Goal: Information Seeking & Learning: Learn about a topic

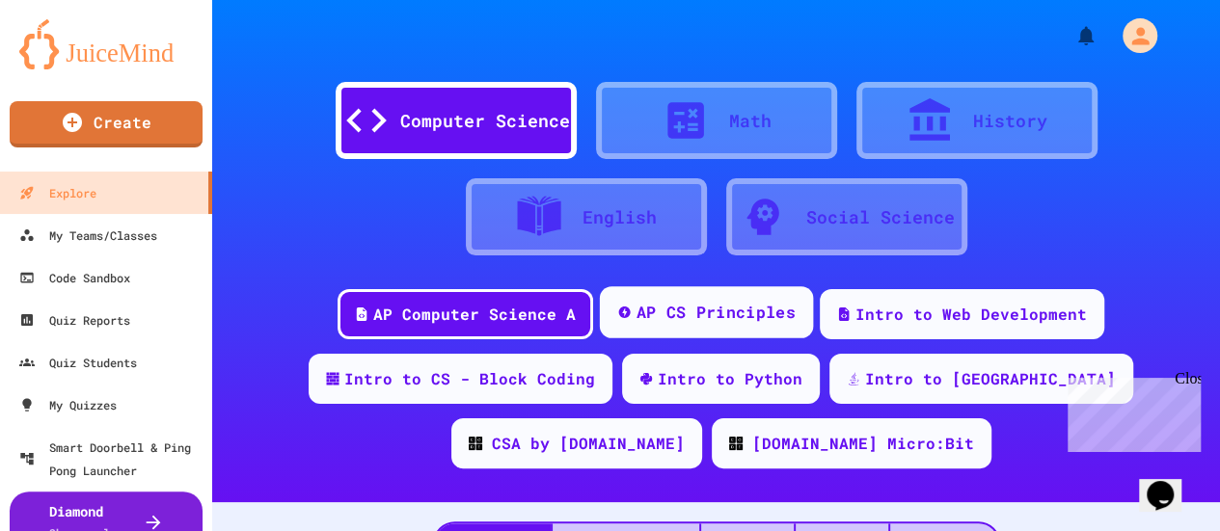
click at [742, 316] on div "AP CS Principles" at bounding box center [715, 313] width 159 height 24
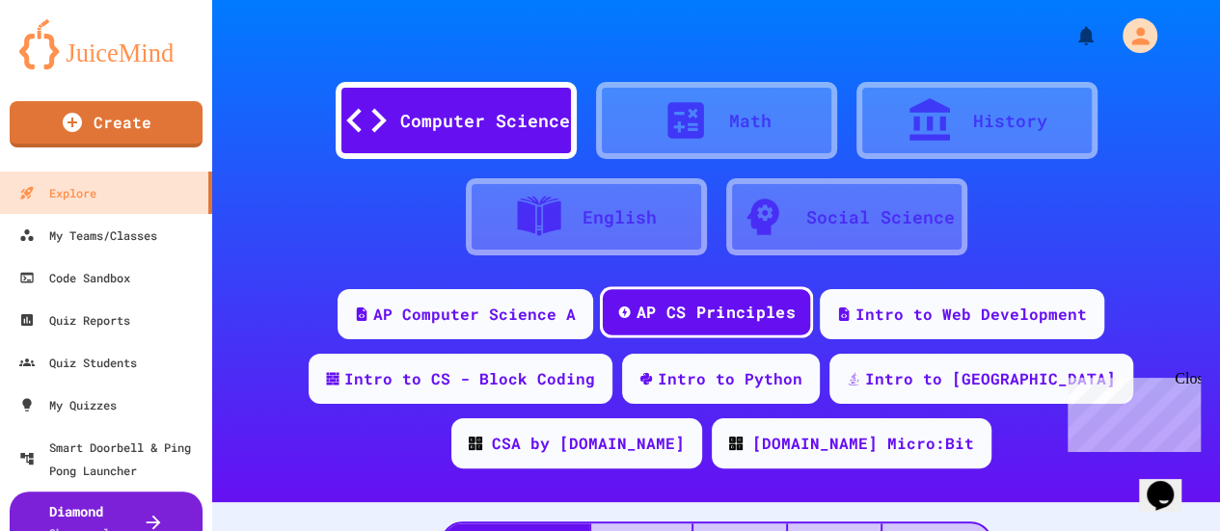
click at [742, 304] on div "AP CS Principles" at bounding box center [715, 313] width 159 height 24
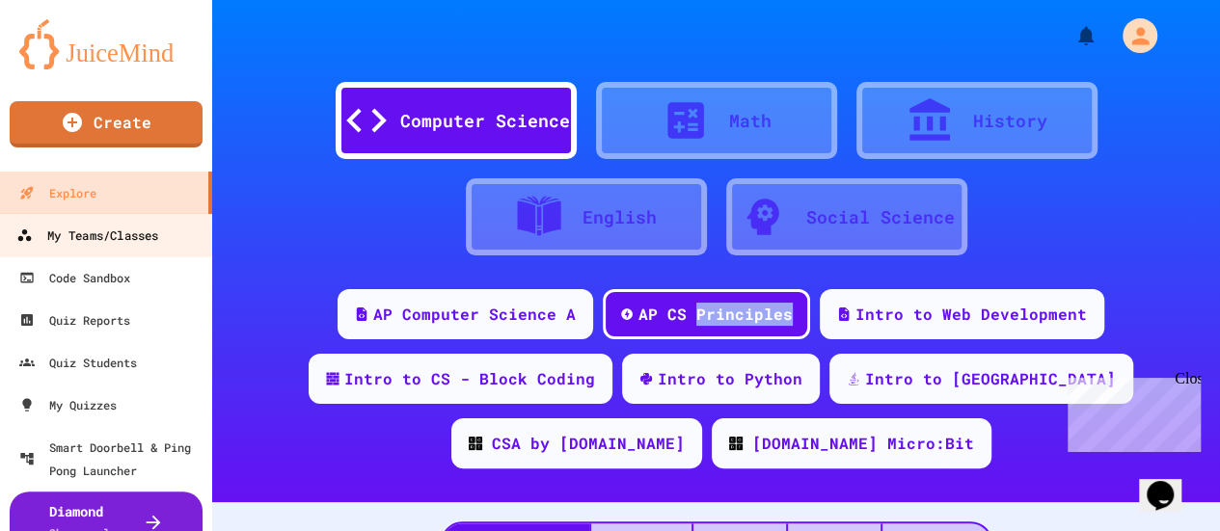
click at [108, 242] on div "My Teams/Classes" at bounding box center [87, 236] width 142 height 24
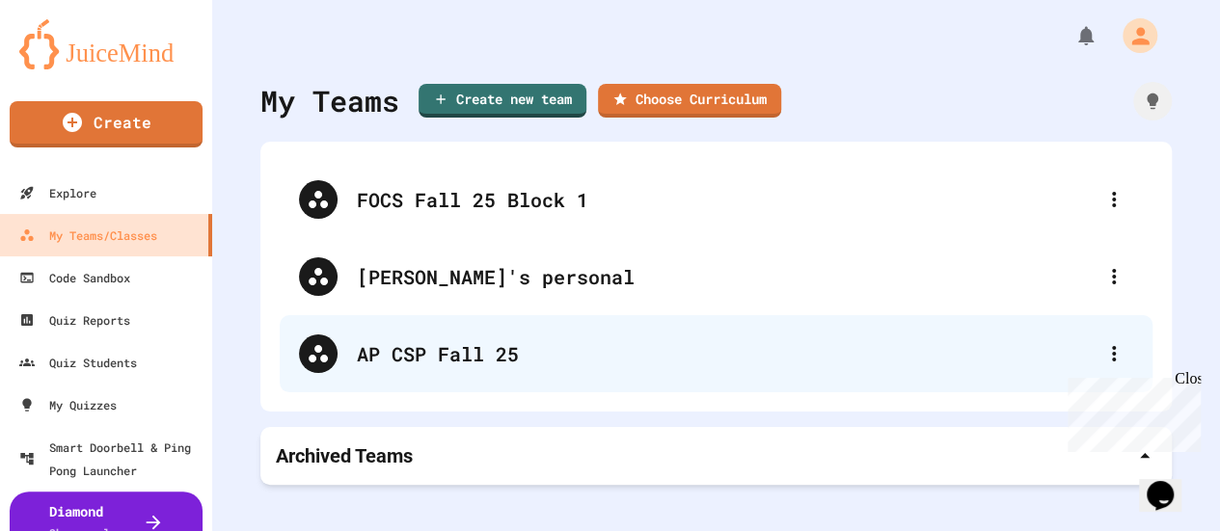
click at [480, 352] on div "AP CSP Fall 25" at bounding box center [726, 353] width 738 height 29
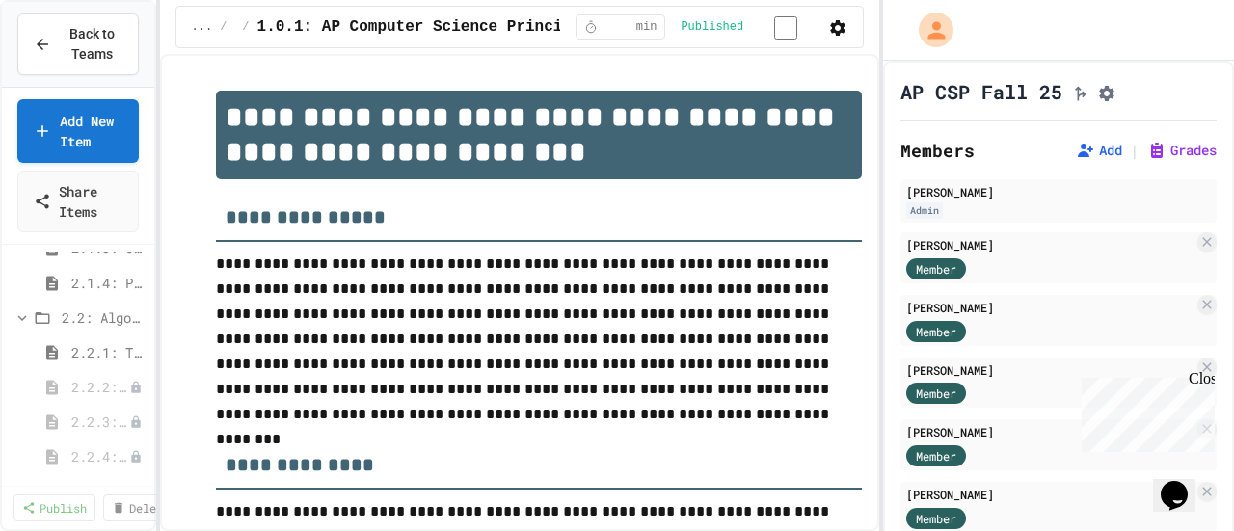
scroll to position [771, 0]
click at [96, 332] on span "2.2.1: The Power of Algorithms" at bounding box center [99, 336] width 56 height 20
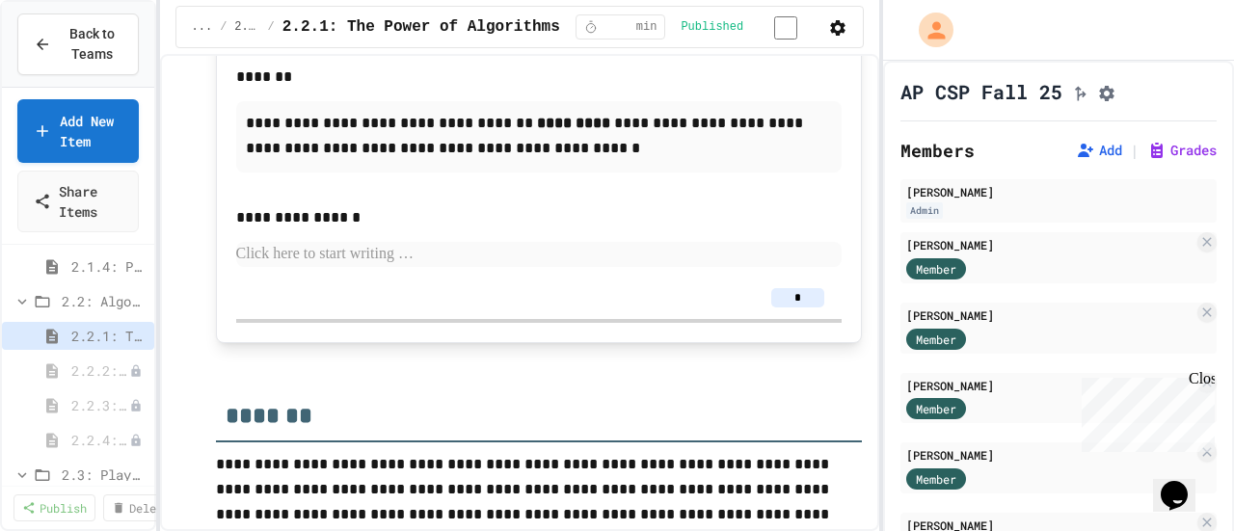
scroll to position [4807, 0]
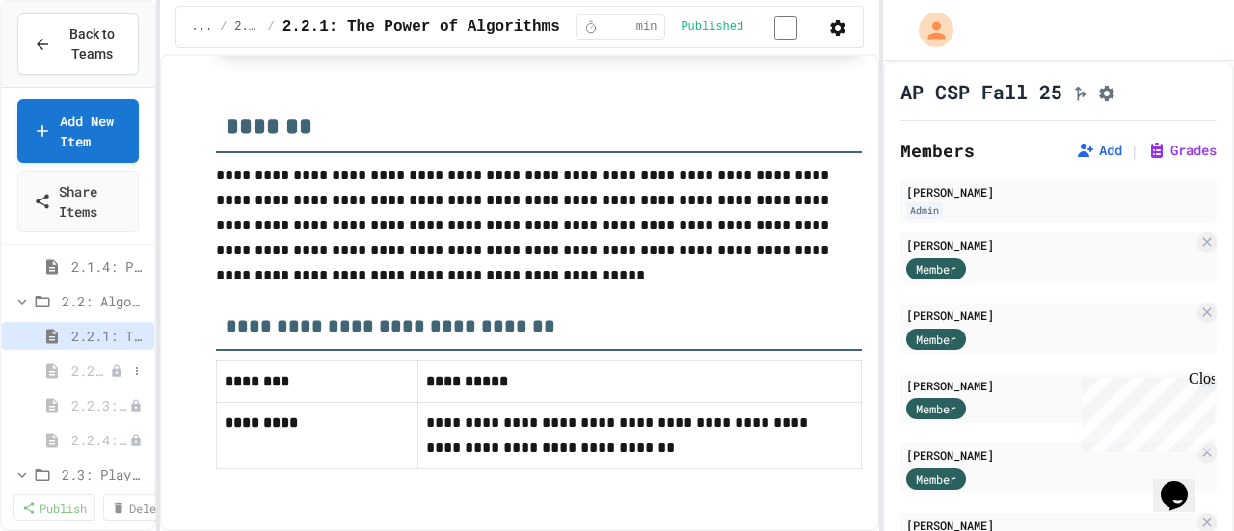
click at [79, 369] on span "2.2.2: Specifying Ideas with Pseudocode" at bounding box center [90, 371] width 39 height 20
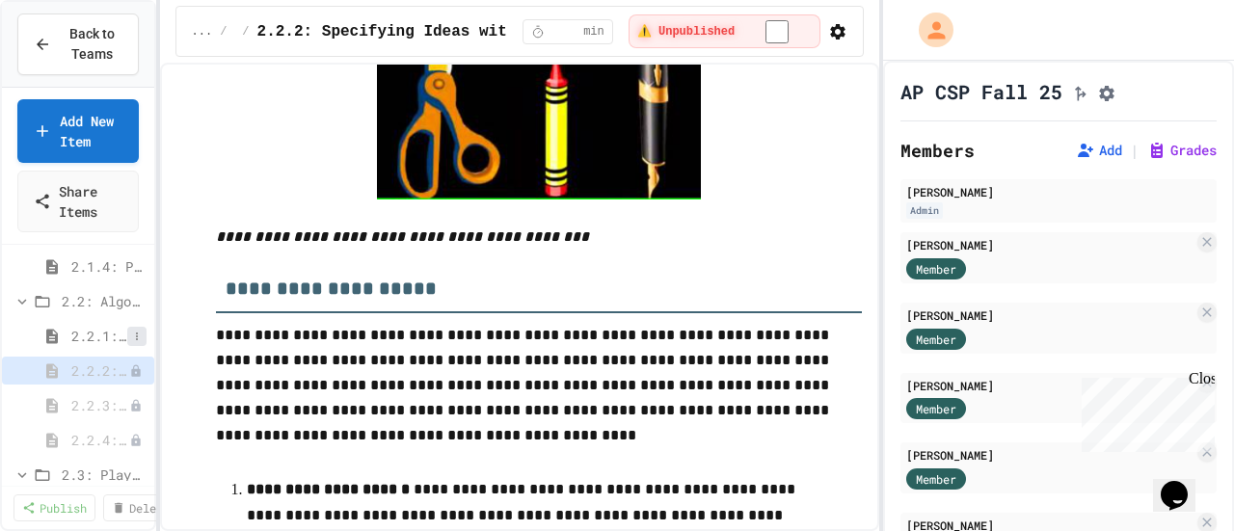
scroll to position [964, 0]
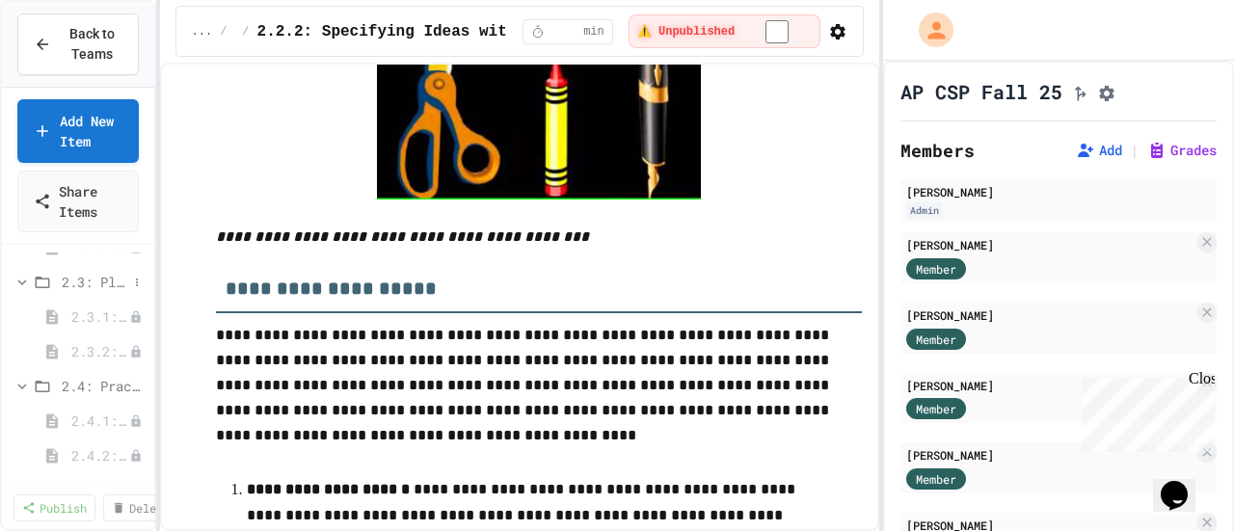
click at [99, 284] on span "2.3: Playing Games" at bounding box center [95, 282] width 66 height 20
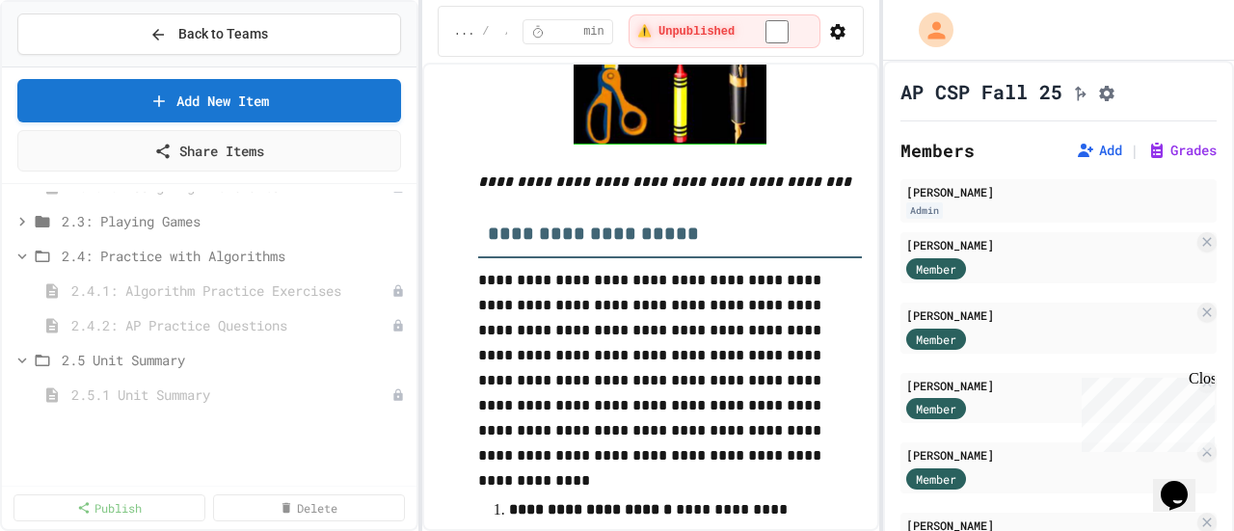
scroll to position [3359, 0]
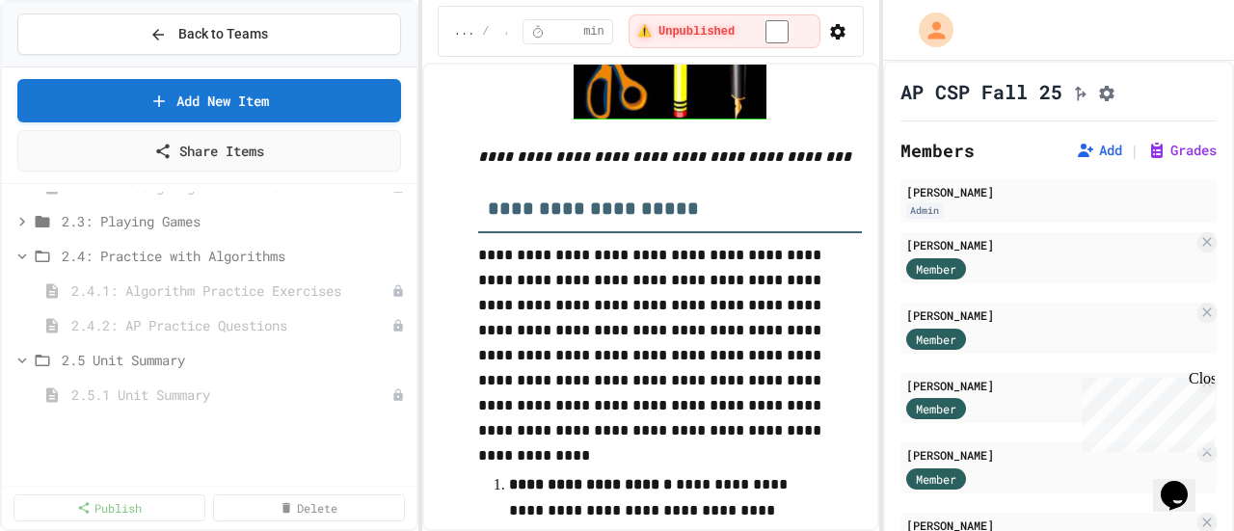
click at [418, 264] on div "**********" at bounding box center [617, 265] width 1234 height 531
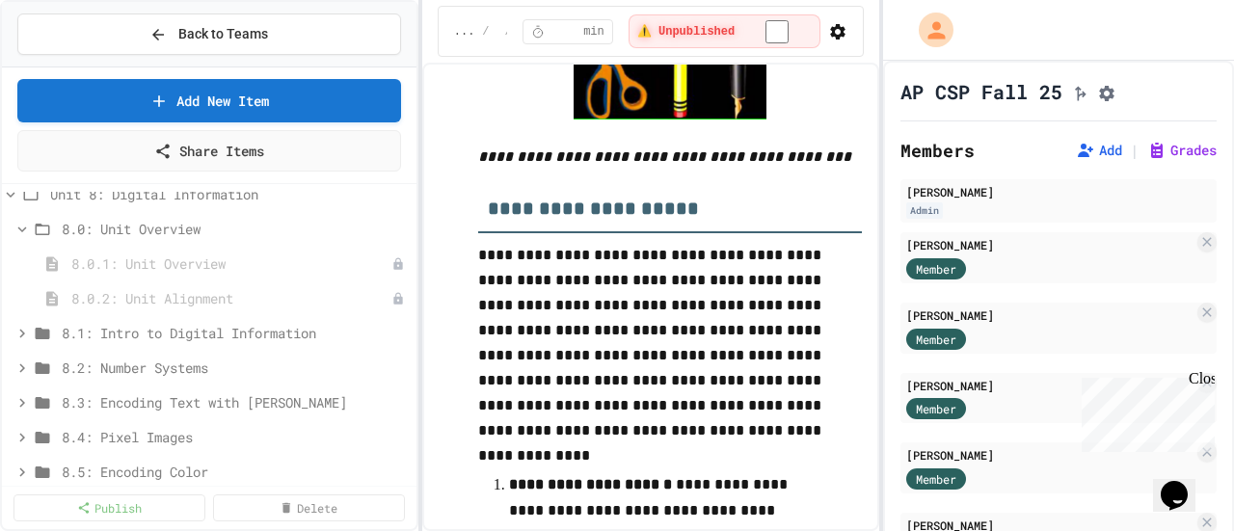
scroll to position [4145, 0]
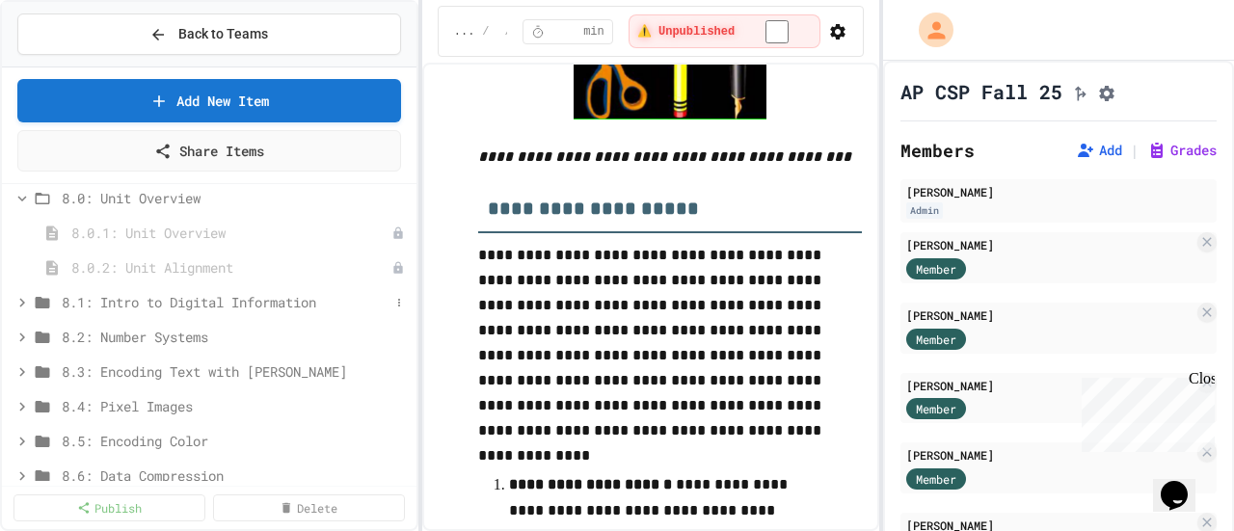
click at [23, 297] on icon at bounding box center [21, 302] width 17 height 17
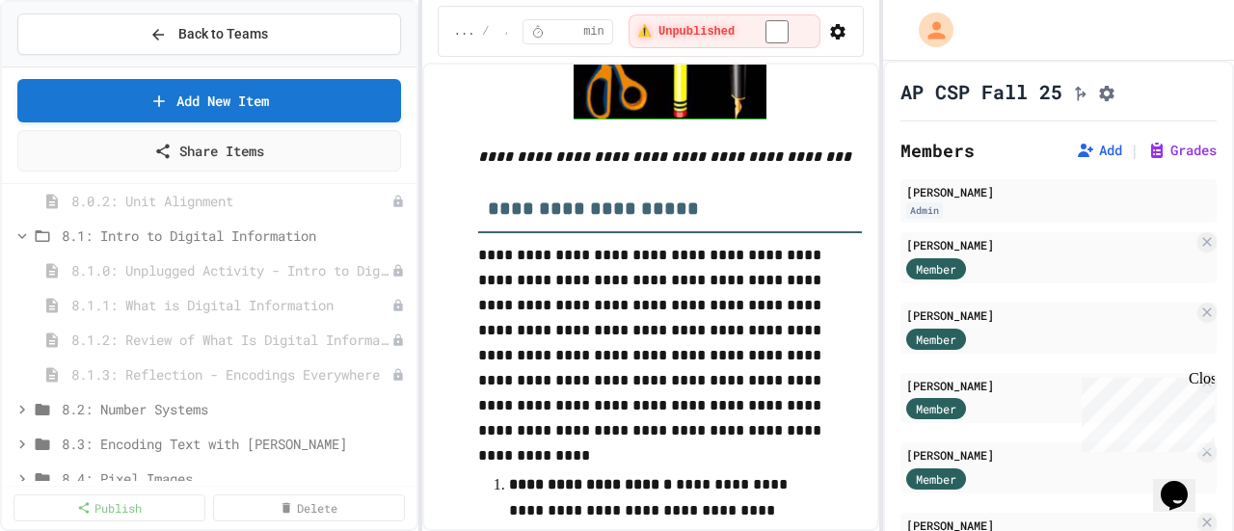
scroll to position [4242, 0]
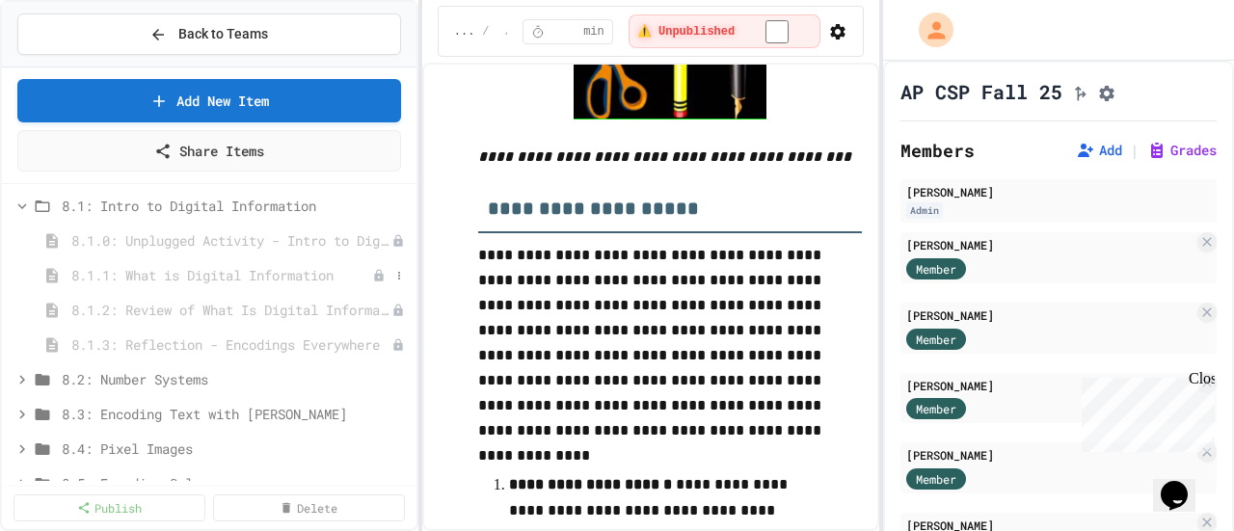
click at [172, 275] on span "8.1.1: What is Digital Information" at bounding box center [221, 275] width 301 height 20
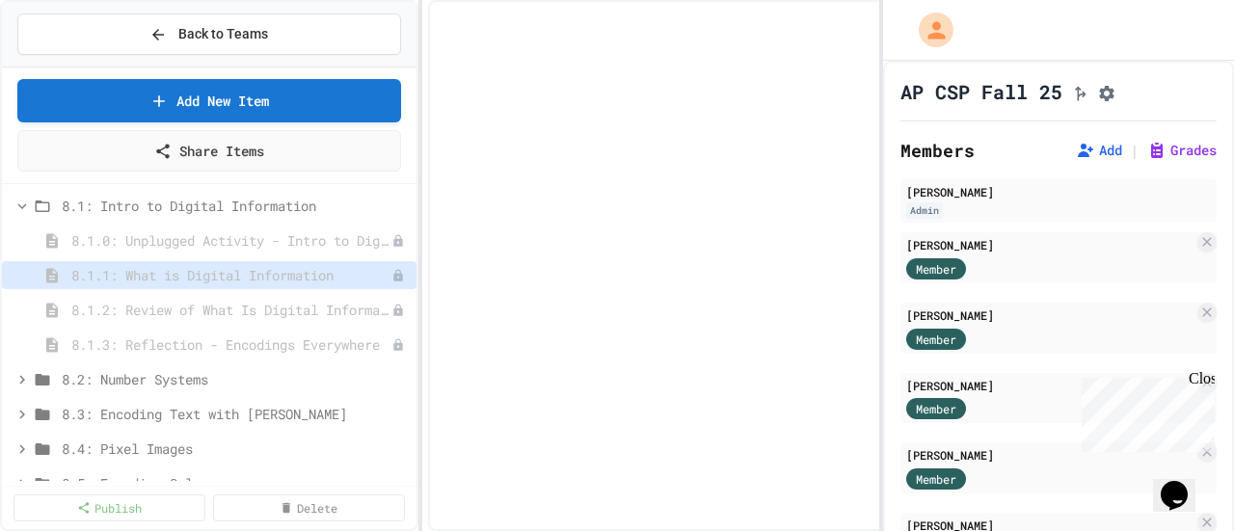
select select "*******"
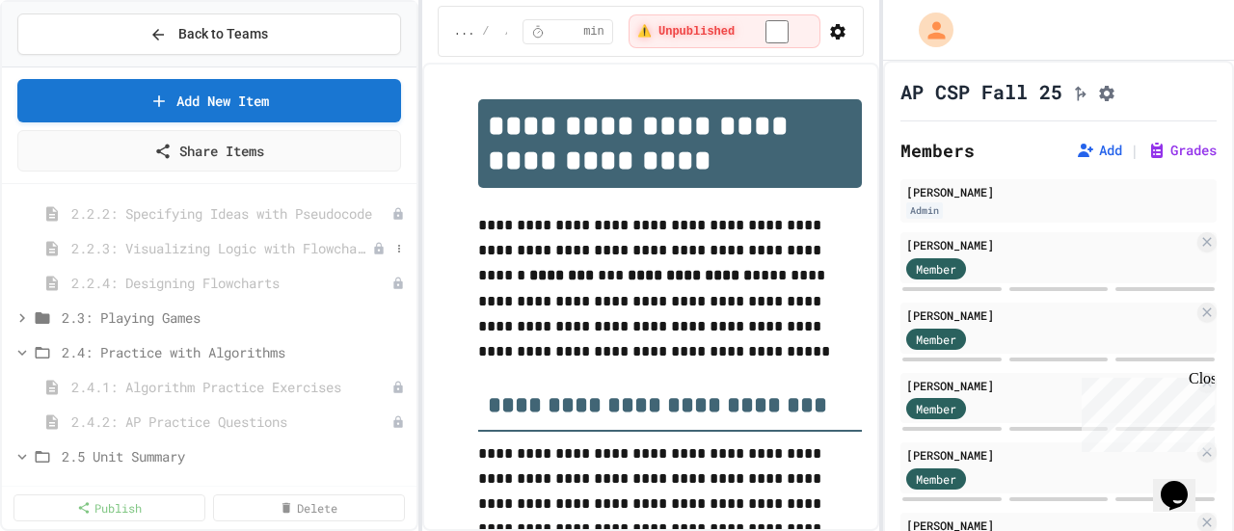
scroll to position [771, 0]
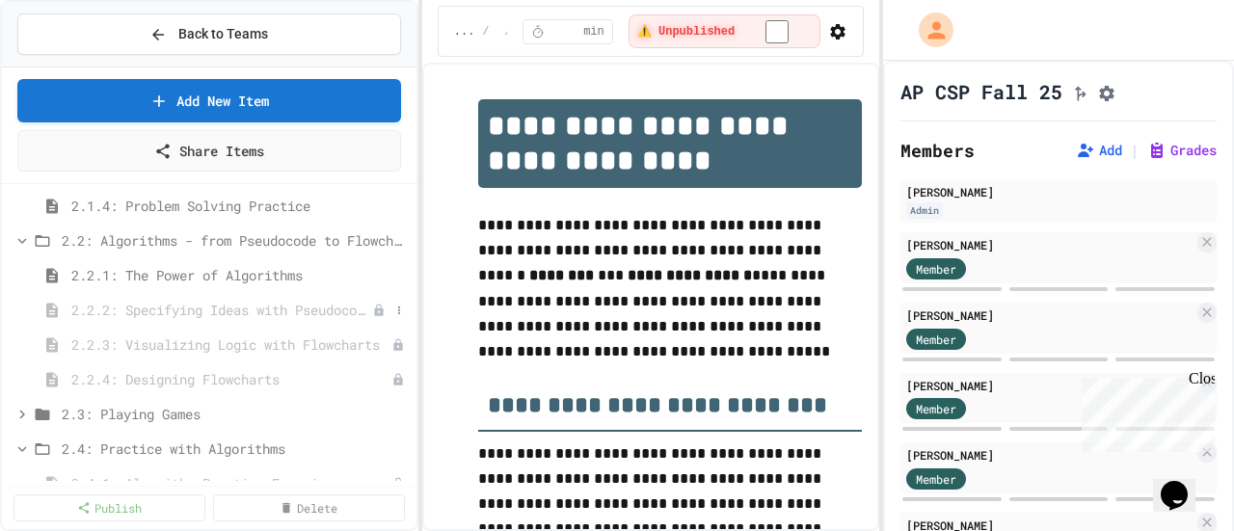
click at [166, 301] on span "2.2.2: Specifying Ideas with Pseudocode" at bounding box center [221, 310] width 301 height 20
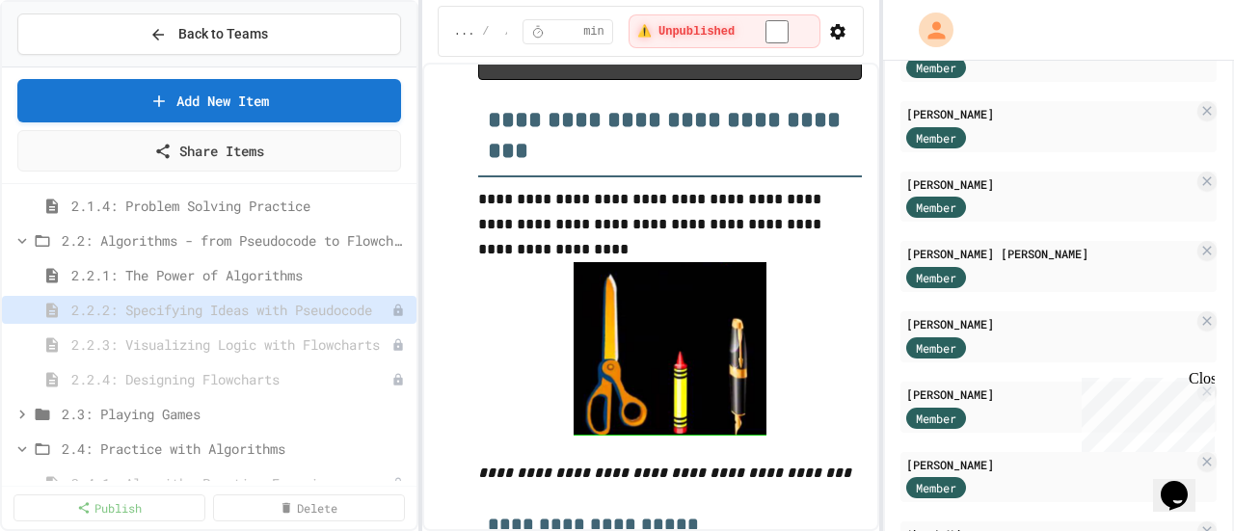
scroll to position [3085, 0]
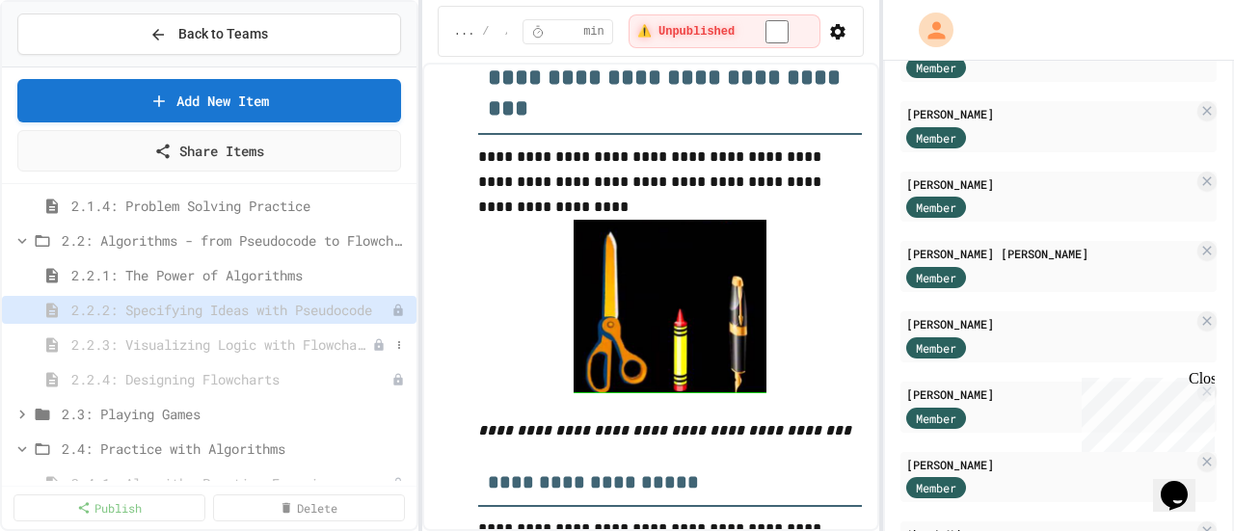
click at [278, 344] on span "2.2.3: Visualizing Logic with Flowcharts" at bounding box center [221, 345] width 301 height 20
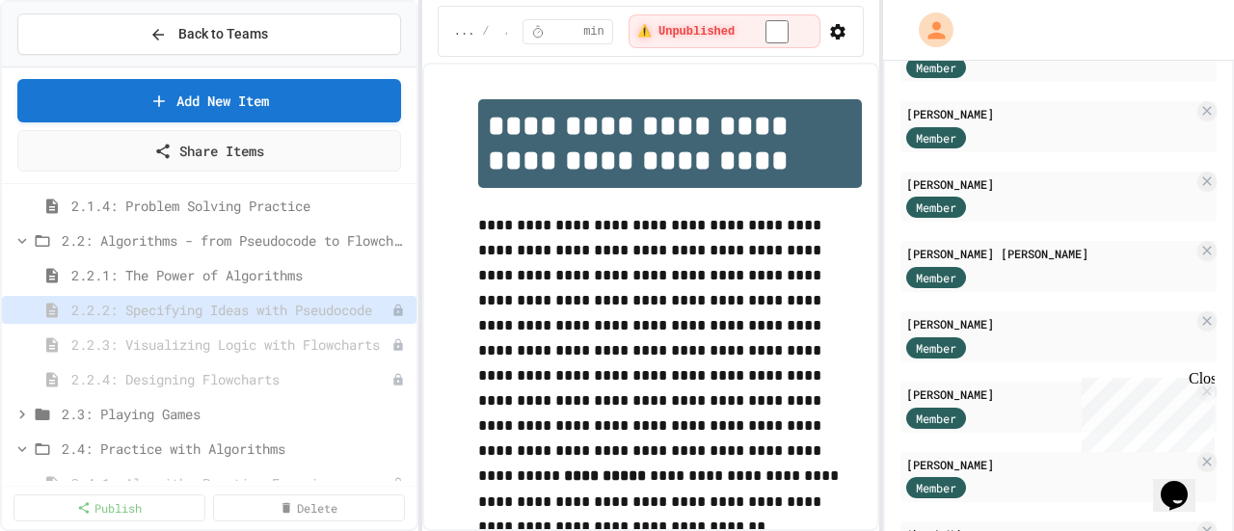
select select "***"
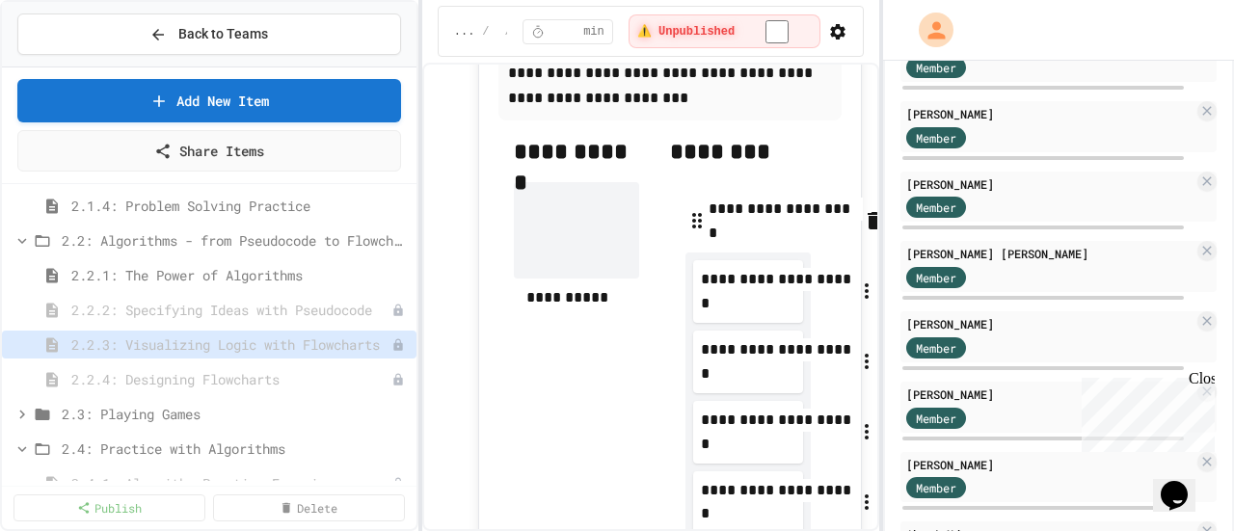
scroll to position [1253, 0]
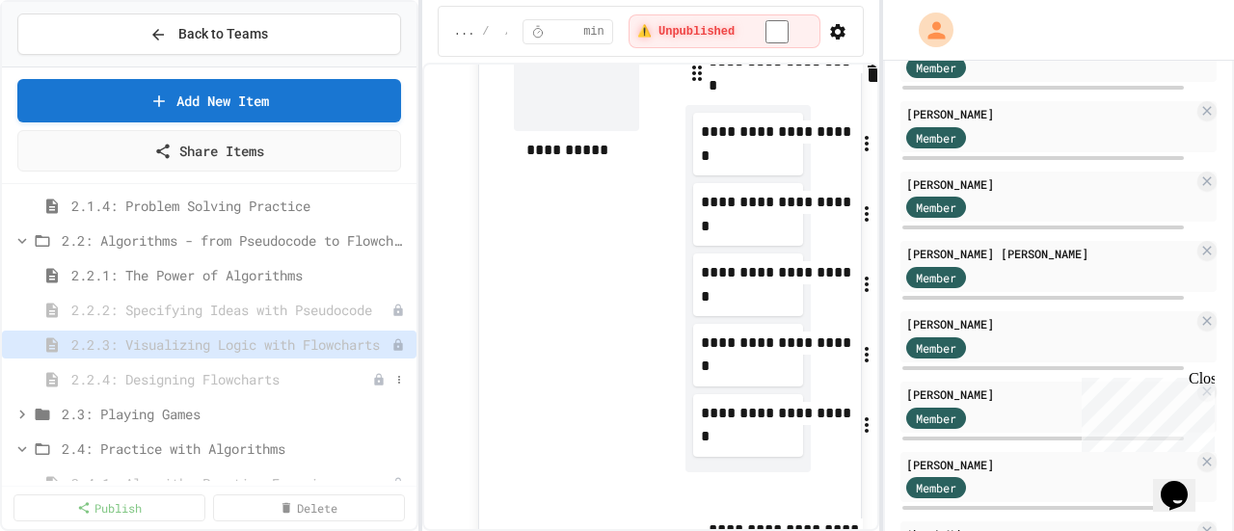
click at [214, 375] on span "2.2.4: Designing Flowcharts" at bounding box center [221, 379] width 301 height 20
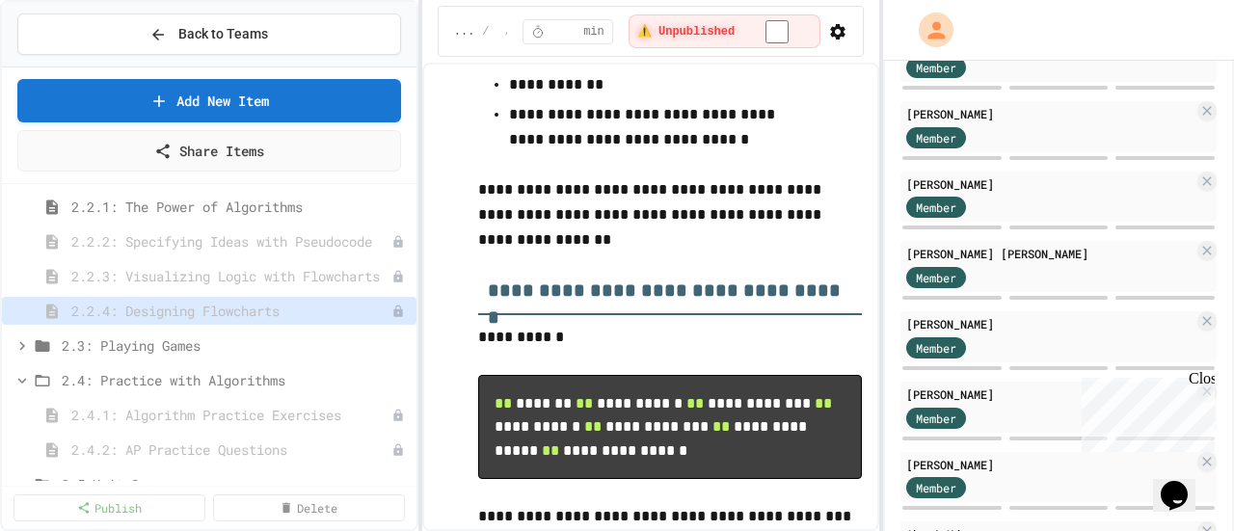
scroll to position [964, 0]
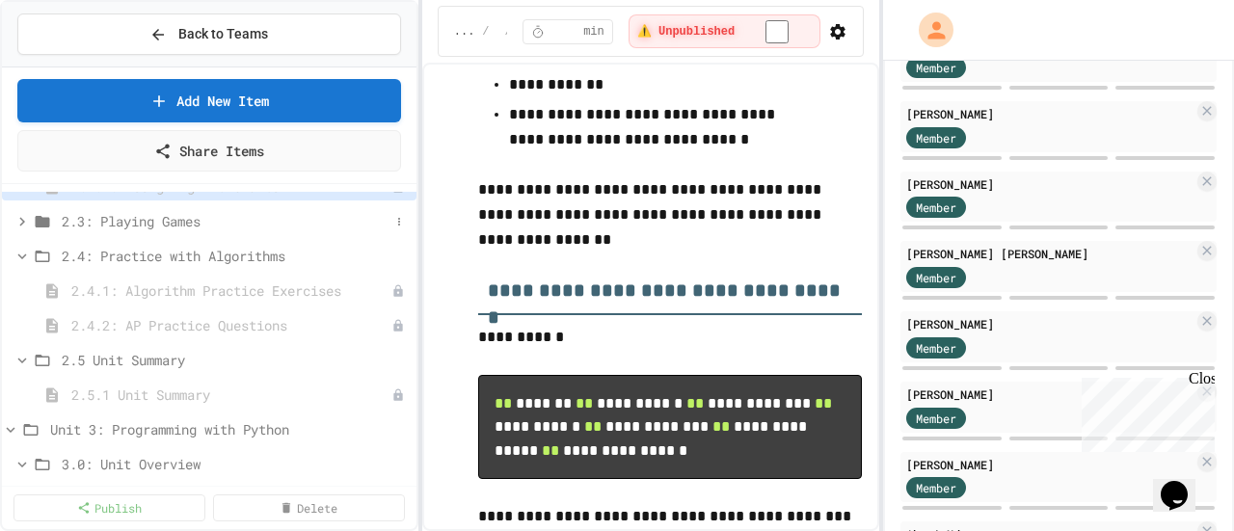
click at [21, 220] on icon at bounding box center [21, 221] width 17 height 17
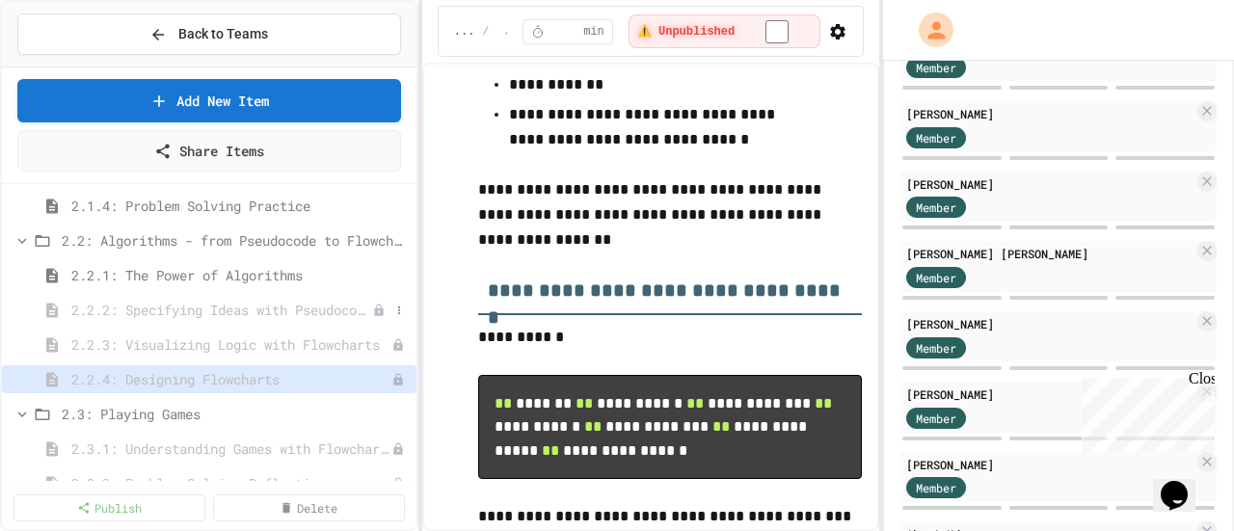
scroll to position [868, 0]
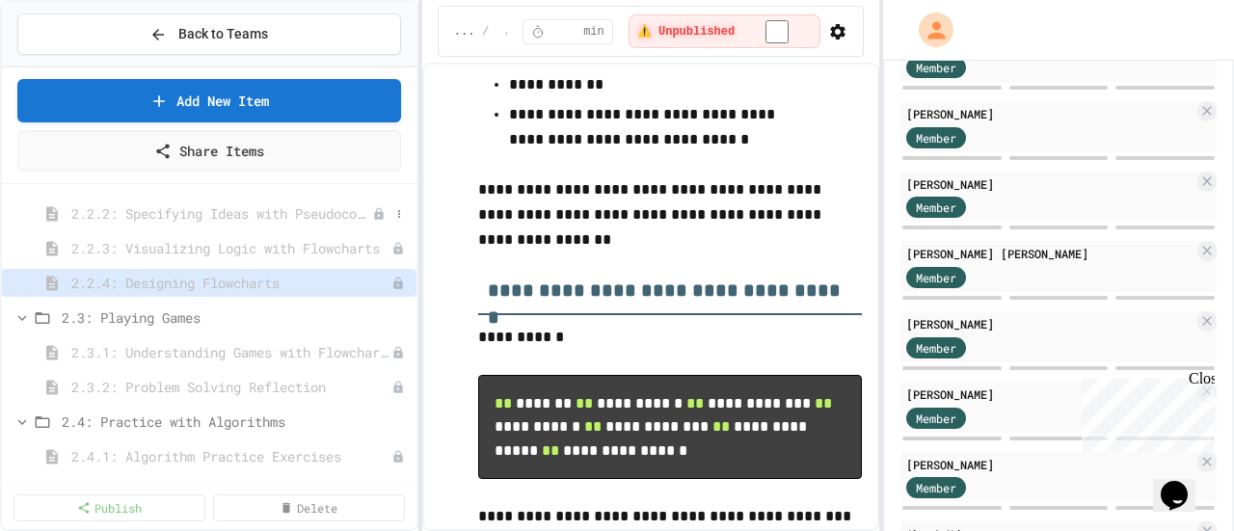
click at [301, 213] on span "2.2.2: Specifying Ideas with Pseudocode" at bounding box center [221, 213] width 301 height 20
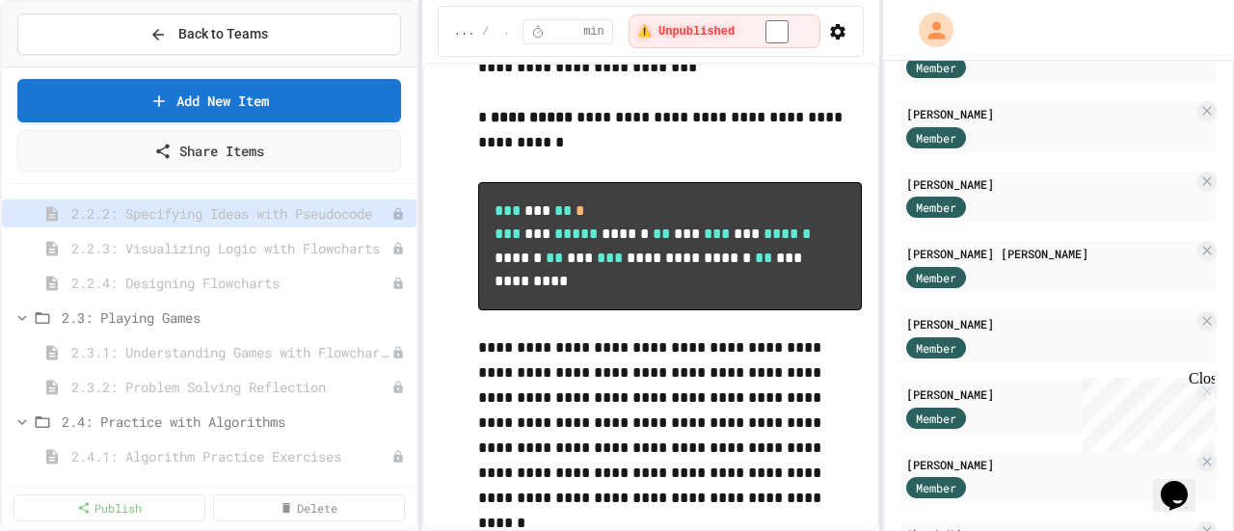
scroll to position [2603, 0]
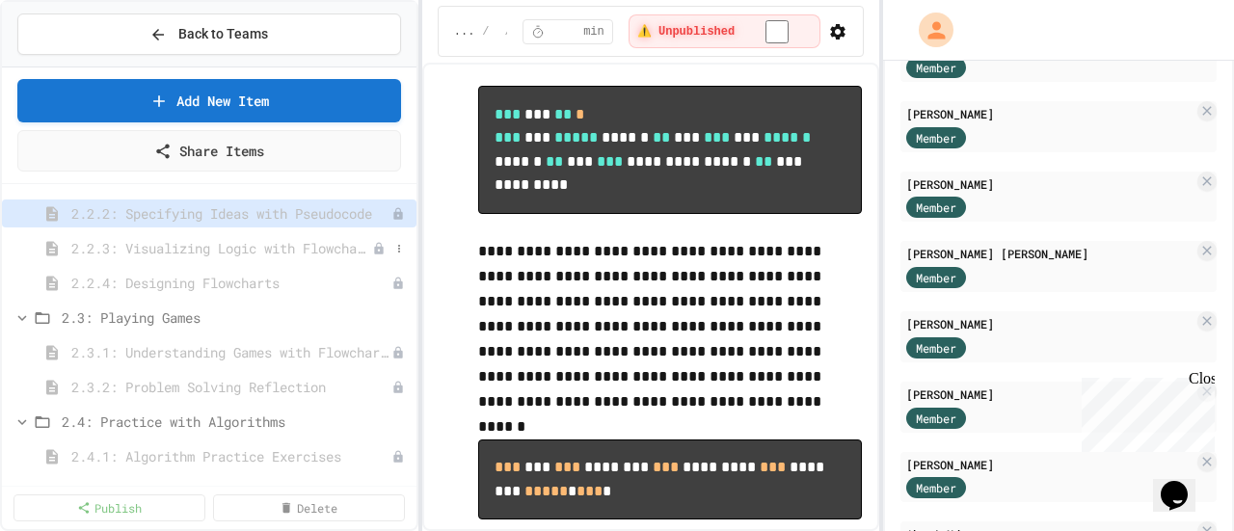
click at [266, 246] on span "2.2.3: Visualizing Logic with Flowcharts" at bounding box center [221, 248] width 301 height 20
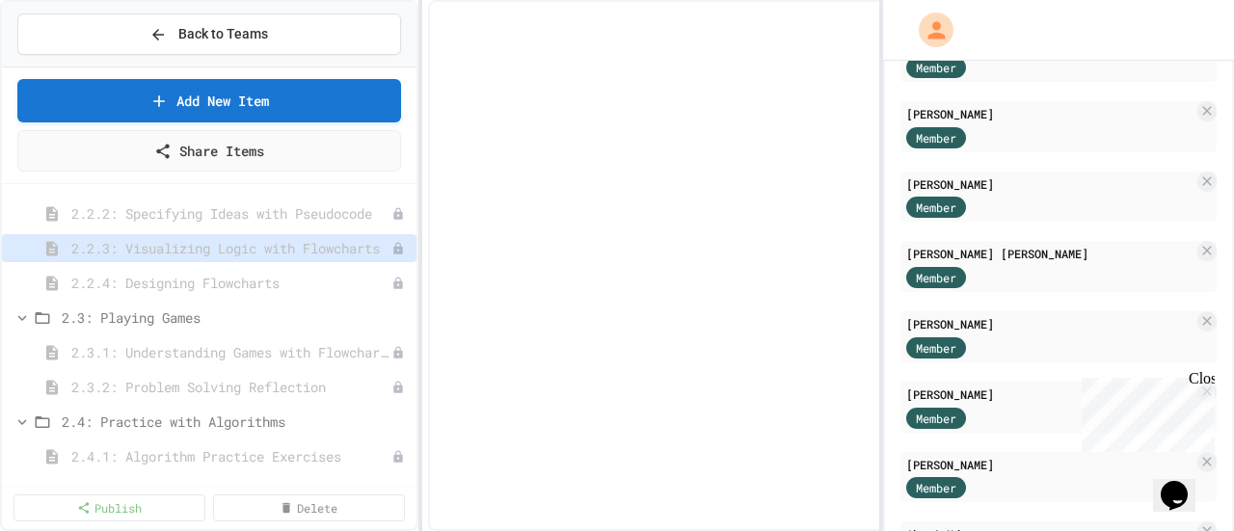
select select "***"
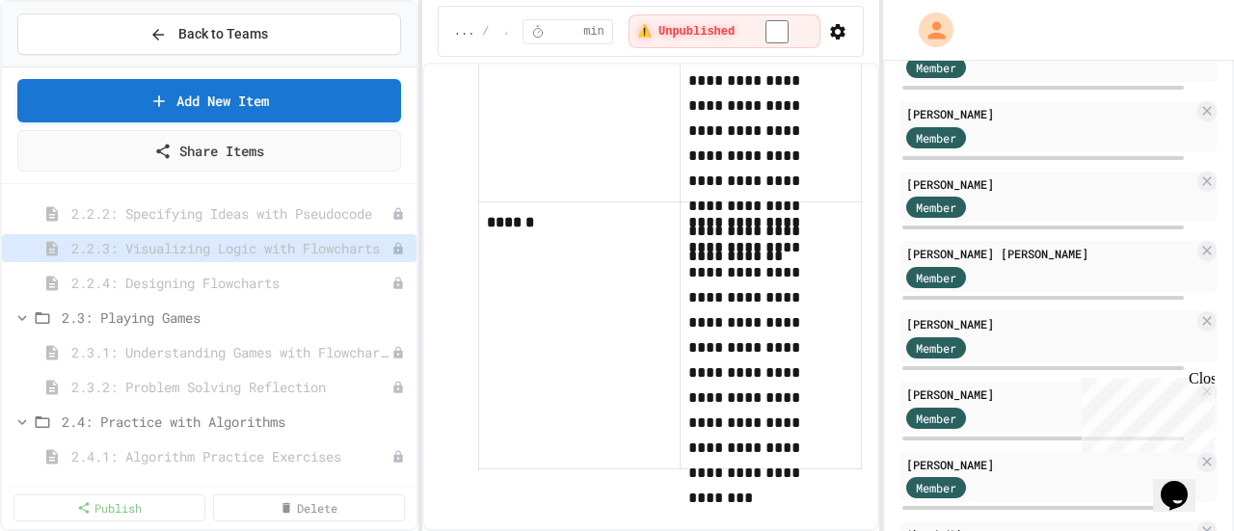
scroll to position [10771, 0]
click at [245, 281] on span "2.2.4: Designing Flowcharts" at bounding box center [221, 283] width 301 height 20
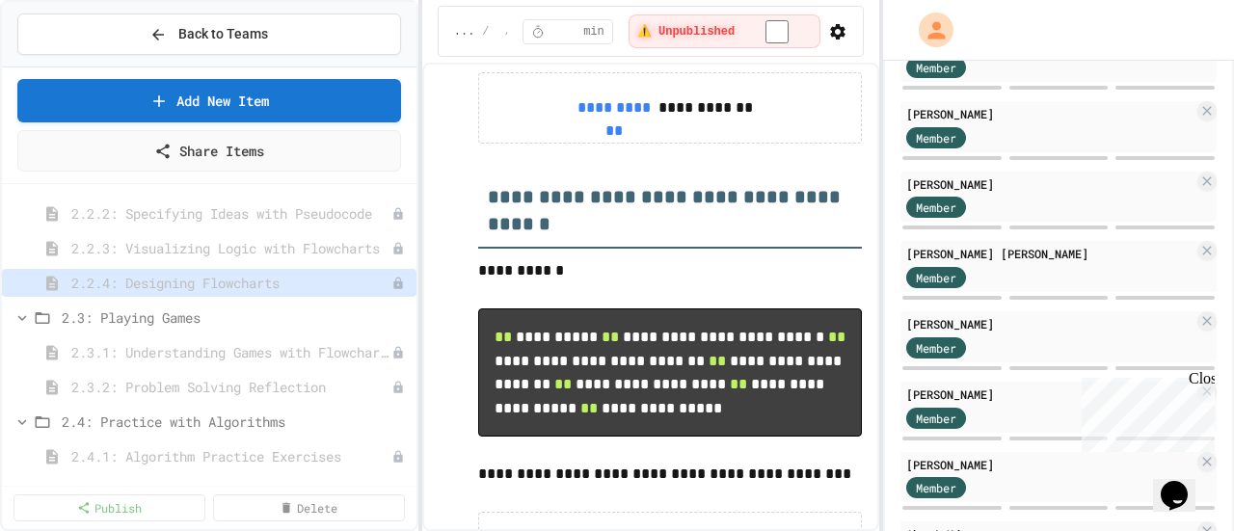
scroll to position [771, 0]
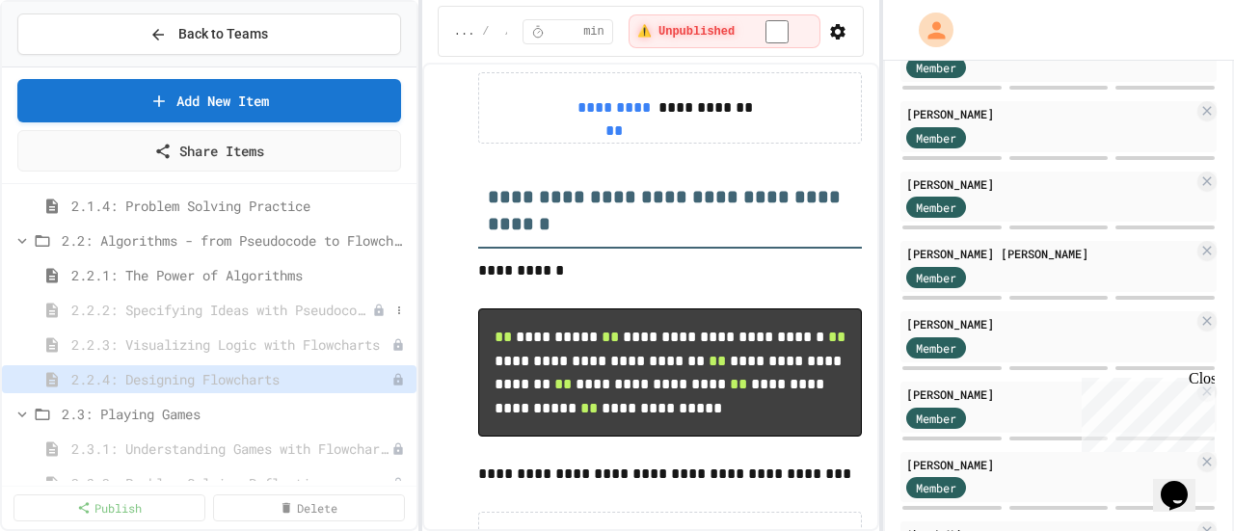
click at [275, 311] on span "2.2.2: Specifying Ideas with Pseudocode" at bounding box center [221, 310] width 301 height 20
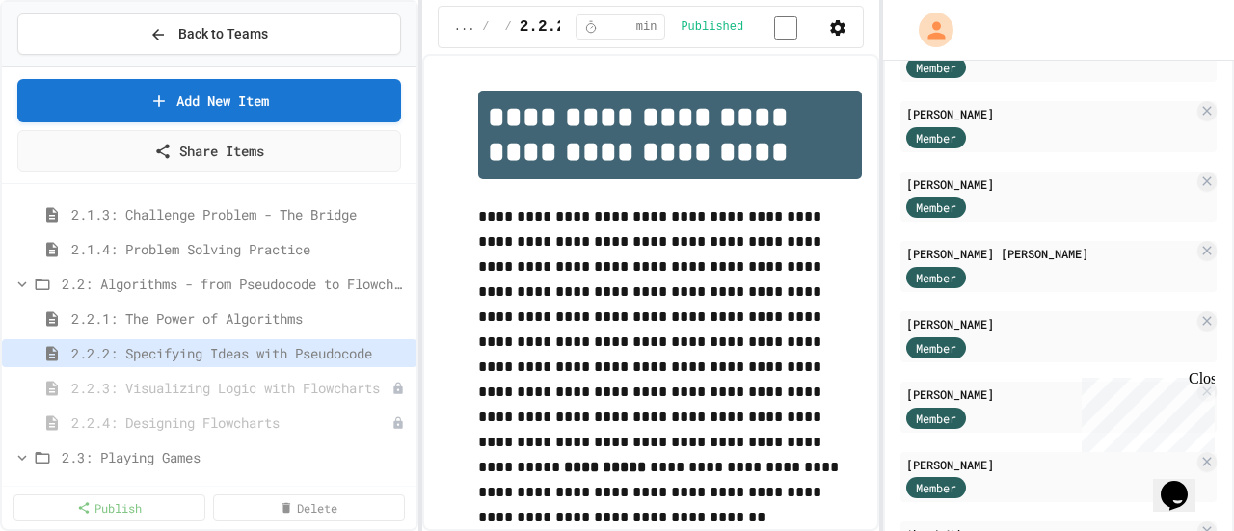
scroll to position [771, 0]
